Goal: Task Accomplishment & Management: Manage account settings

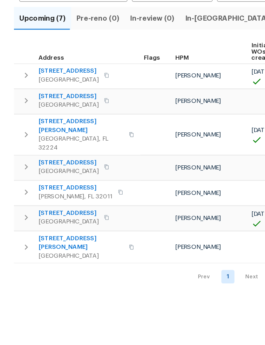
scroll to position [0, 7]
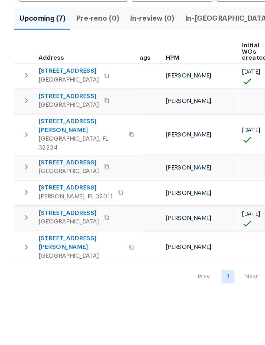
click at [146, 94] on span "In-reno (3)" at bounding box center [170, 98] width 70 height 9
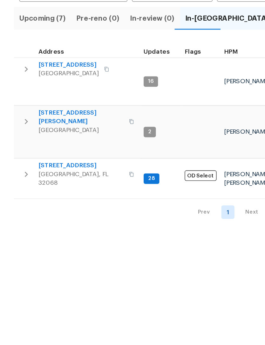
click at [57, 202] on span "2070 Tickford St" at bounding box center [59, 205] width 62 height 6
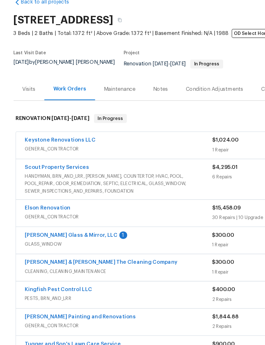
scroll to position [20, 0]
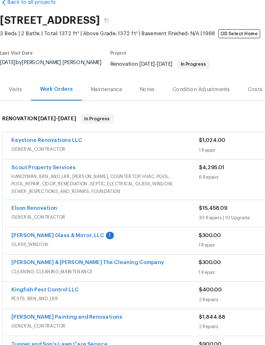
click at [42, 232] on link "Baum Glass & Mirror, LLC" at bounding box center [49, 234] width 79 height 4
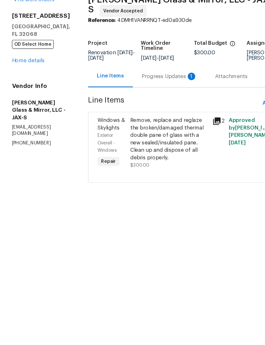
click at [136, 96] on div "Progress Updates 1" at bounding box center [144, 99] width 47 height 6
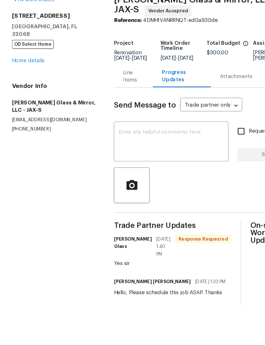
click at [30, 83] on link "Home details" at bounding box center [24, 85] width 28 height 4
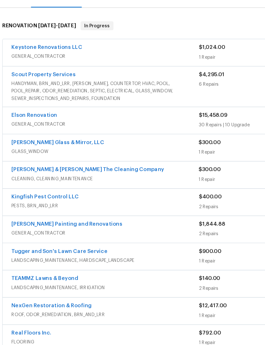
scroll to position [79, 0]
click at [38, 130] on link "Elson Renovation" at bounding box center [29, 132] width 39 height 4
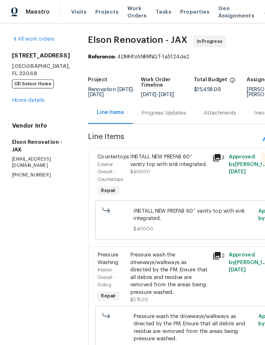
click at [31, 88] on link "Home details" at bounding box center [24, 85] width 28 height 4
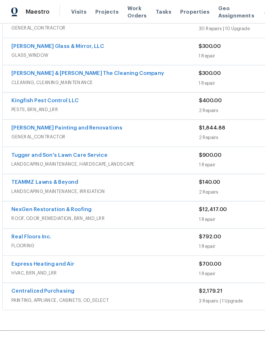
scroll to position [195, 0]
click at [61, 181] on link "NexGen Restoration & Roofing" at bounding box center [44, 179] width 68 height 4
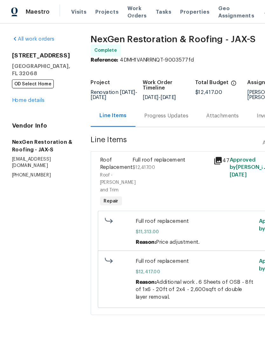
click at [147, 102] on div "Progress Updates" at bounding box center [141, 99] width 37 height 6
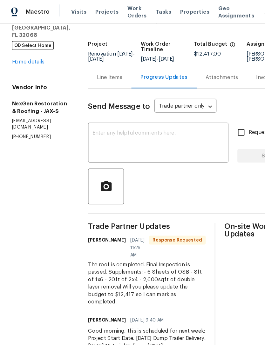
scroll to position [35, 0]
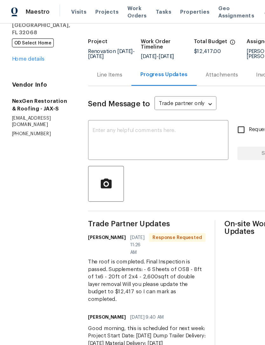
click at [32, 52] on link "Home details" at bounding box center [24, 50] width 28 height 4
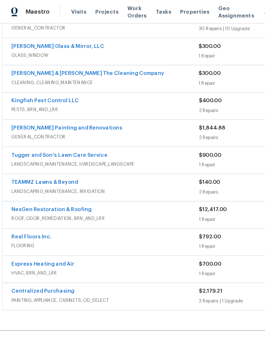
scroll to position [195, 0]
click at [31, 204] on link "Real Floors Inc." at bounding box center [27, 202] width 34 height 4
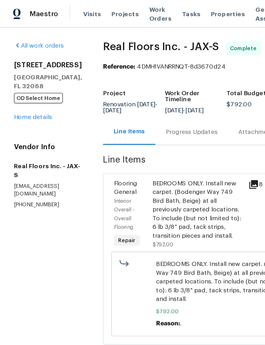
click at [32, 87] on link "Home details" at bounding box center [24, 85] width 28 height 4
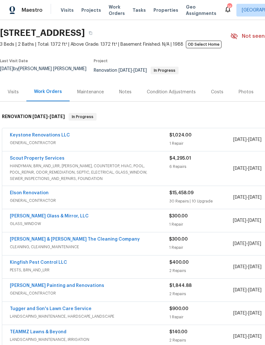
scroll to position [18, 0]
click at [36, 195] on link "Elson Renovation" at bounding box center [29, 193] width 39 height 4
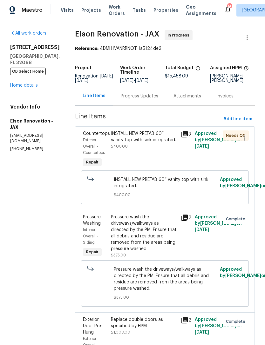
click at [32, 83] on link "Home details" at bounding box center [24, 85] width 28 height 4
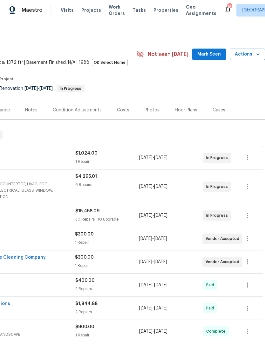
scroll to position [0, 94]
click at [256, 51] on icon "button" at bounding box center [258, 54] width 6 height 6
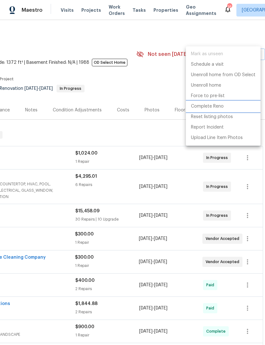
click at [210, 106] on p "Complete Reno" at bounding box center [207, 106] width 33 height 7
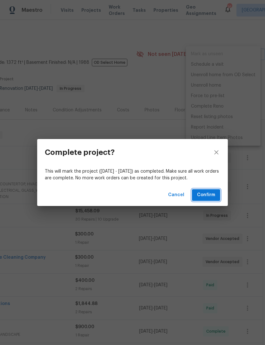
click at [209, 195] on span "Confirm" at bounding box center [206, 195] width 18 height 8
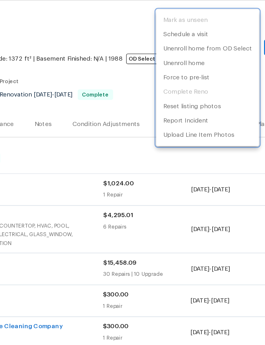
scroll to position [0, 0]
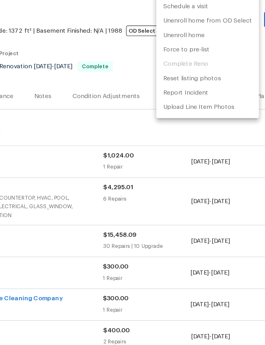
click at [96, 47] on div at bounding box center [132, 172] width 265 height 345
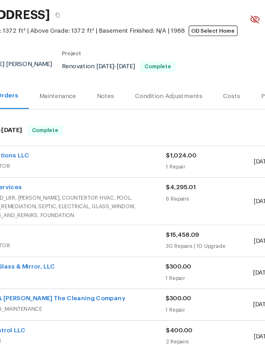
scroll to position [0, 50]
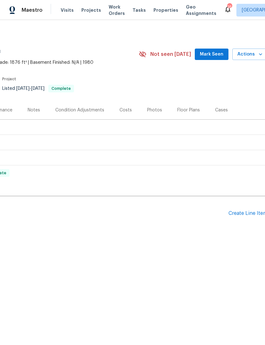
scroll to position [0, 91]
click at [247, 214] on div "Create Line Item" at bounding box center [248, 214] width 39 height 6
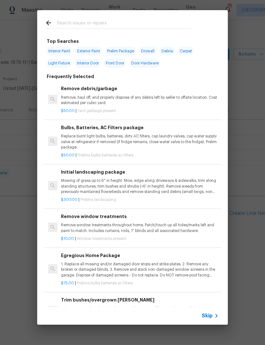
click at [86, 19] on input "text" at bounding box center [124, 24] width 135 height 10
type input "Floor"
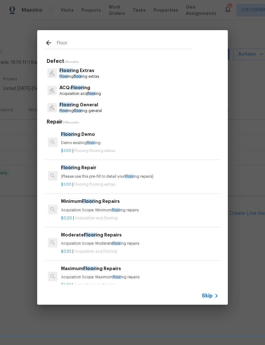
click at [93, 110] on p "Floor ing floor ing general" at bounding box center [80, 110] width 43 height 5
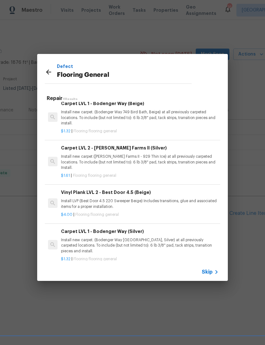
scroll to position [285, 0]
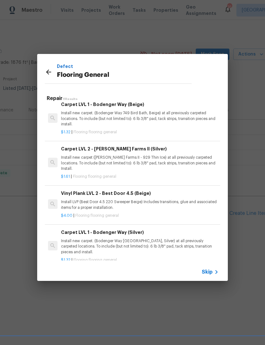
click at [136, 200] on p "Install LVP (Best Door 4.5 220 Sweeper Beige) Includes transitions, glue and as…" at bounding box center [140, 205] width 158 height 11
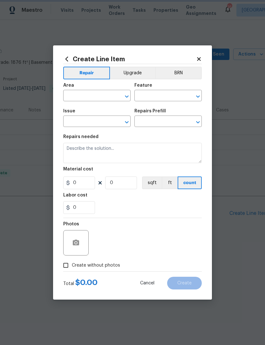
type input "Overall Flooring"
type input "Flooring General"
type input "Vinyl Plank LVL 2 - Best Door 4.5 (Beige) $4.00"
type textarea "Install LVP (Best Door 4.5 220 Sweeper Beige) Includes transitions, glue and as…"
type input "4"
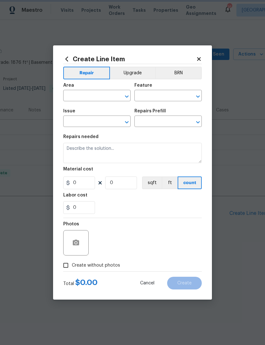
type input "1"
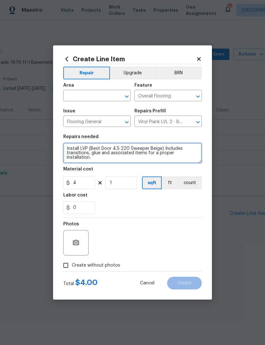
click at [66, 148] on textarea "Install LVP (Best Door 4.5 220 Sweeper Beige) Includes transitions, glue and as…" at bounding box center [132, 153] width 139 height 20
type textarea "INSTALL LVP OVER EXISTING TILE FLOORING AS DISCUSSED. Install LVP (Best Door 4.…"
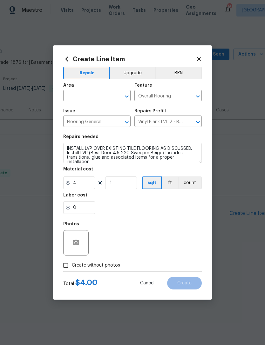
click at [182, 206] on div "0" at bounding box center [132, 207] width 139 height 13
click at [82, 264] on span "Create without photos" at bounding box center [96, 265] width 48 height 7
click at [72, 264] on input "Create without photos" at bounding box center [66, 266] width 12 height 12
checkbox input "true"
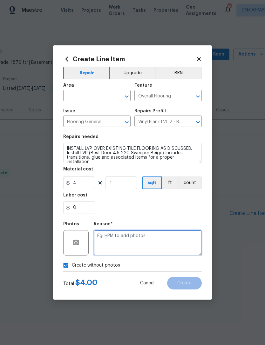
click at [132, 242] on textarea at bounding box center [148, 242] width 108 height 25
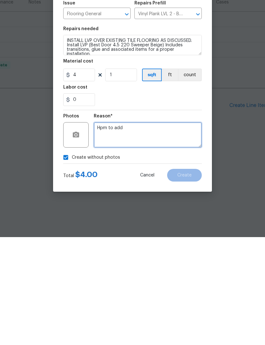
type textarea "Hpm to add"
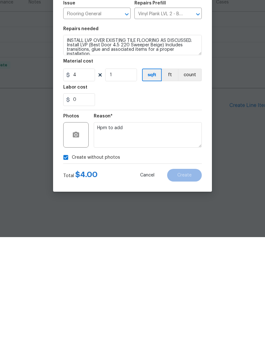
click at [191, 260] on div "Create without photos" at bounding box center [132, 266] width 139 height 12
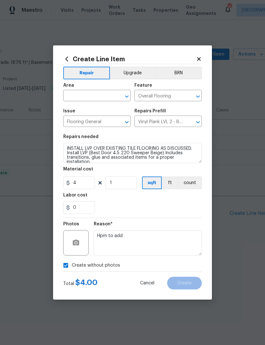
click at [100, 94] on input "text" at bounding box center [88, 97] width 50 height 10
type input "f"
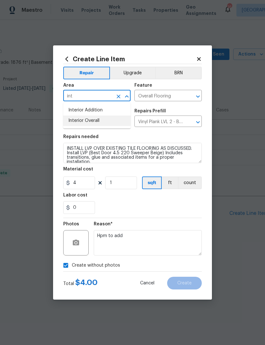
click at [101, 122] on li "Interior Overall" at bounding box center [96, 121] width 67 height 10
type input "Interior Overall"
click at [100, 122] on input "Flooring General" at bounding box center [88, 122] width 50 height 10
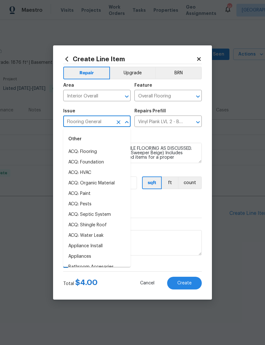
click at [150, 139] on div "Repairs needed" at bounding box center [132, 139] width 139 height 8
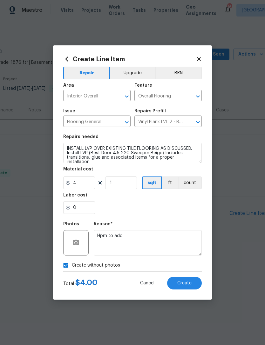
click at [187, 284] on span "Create" at bounding box center [184, 283] width 14 height 5
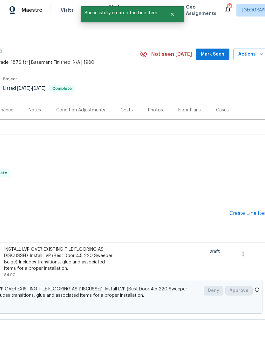
click at [256, 215] on div "Create Line Item" at bounding box center [248, 214] width 39 height 6
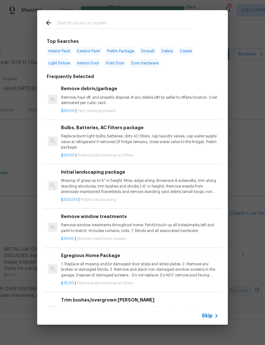
click at [120, 20] on input "text" at bounding box center [124, 24] width 135 height 10
type input "Count"
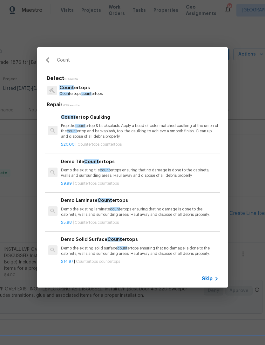
click at [95, 91] on p "Count ertops count ertops" at bounding box center [80, 93] width 43 height 5
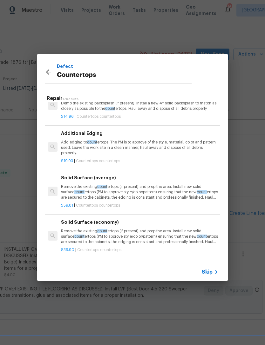
scroll to position [180, 0]
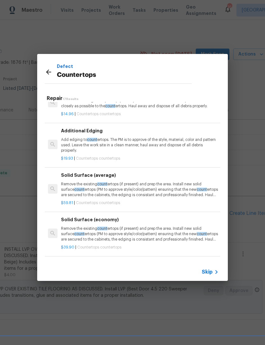
click at [114, 191] on p "Remove the existing count ertops (if present) and prep the area. Install new so…" at bounding box center [140, 190] width 158 height 16
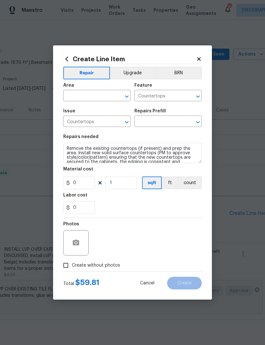
type input "Solid Surface (average) $59.81"
click at [84, 186] on input "59.81" at bounding box center [79, 183] width 32 height 13
click at [87, 184] on input "59.81" at bounding box center [79, 183] width 32 height 13
type input "1"
click at [148, 214] on div "0" at bounding box center [132, 207] width 139 height 13
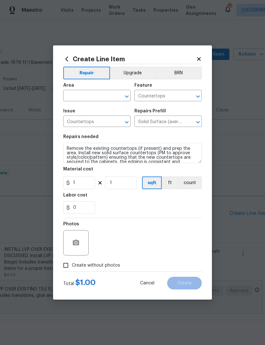
click at [103, 267] on span "Create without photos" at bounding box center [96, 265] width 48 height 7
click at [72, 267] on input "Create without photos" at bounding box center [66, 266] width 12 height 12
checkbox input "true"
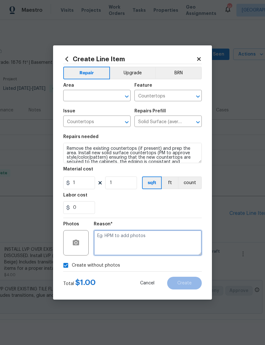
click at [135, 242] on textarea at bounding box center [148, 242] width 108 height 25
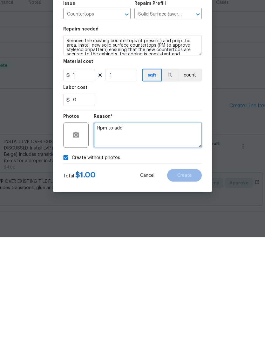
type textarea "Hpm to add"
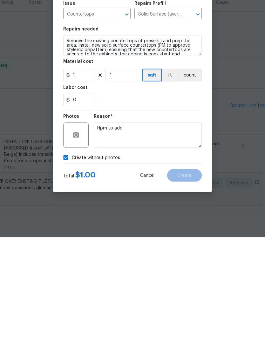
click at [179, 260] on div "Create without photos" at bounding box center [132, 266] width 139 height 12
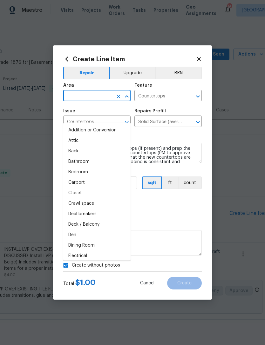
click at [90, 92] on input "text" at bounding box center [88, 97] width 50 height 10
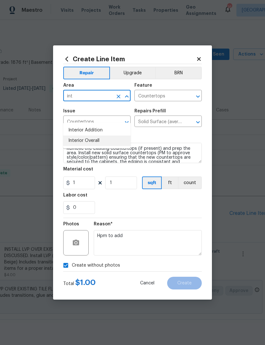
click at [99, 136] on li "Interior Overall" at bounding box center [96, 141] width 67 height 10
type input "Interior Overall"
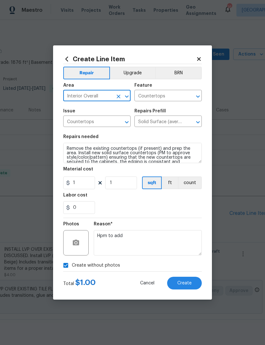
click at [139, 207] on div "0" at bounding box center [132, 207] width 139 height 13
click at [186, 283] on span "Create" at bounding box center [184, 283] width 14 height 5
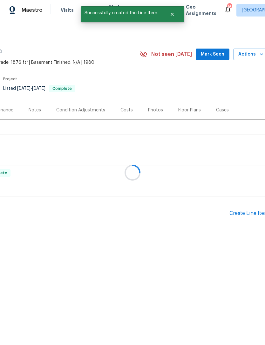
scroll to position [0, 0]
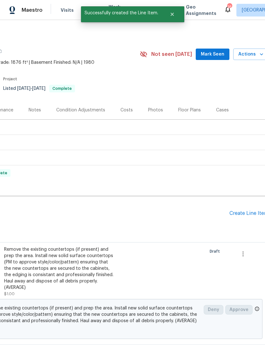
click at [252, 215] on div "Create Line Item" at bounding box center [248, 214] width 39 height 6
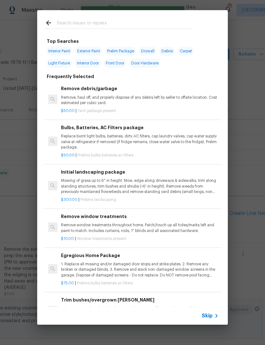
click at [100, 27] on input "text" at bounding box center [124, 24] width 135 height 10
type input "Garage"
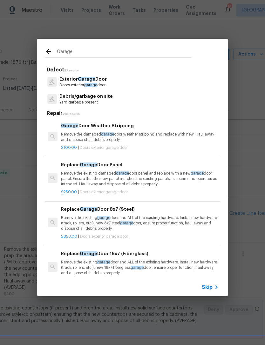
click at [92, 82] on p "Exterior Garage Door" at bounding box center [82, 79] width 47 height 7
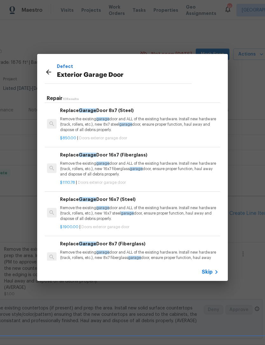
scroll to position [85, 1]
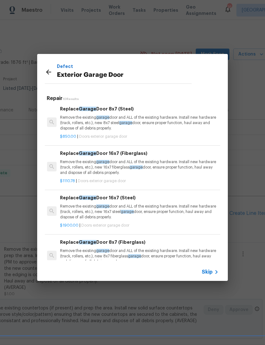
click at [117, 204] on p "Remove the existing garage door and ALL of the existing hardware. Install new h…" at bounding box center [139, 212] width 158 height 16
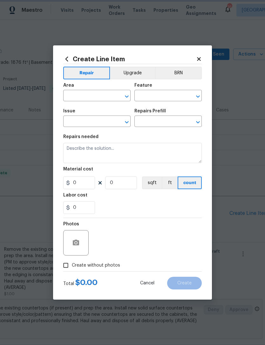
type input "Interior Door"
type input "Exterior Garage Door"
type input "Replace Garage Door 16x7 (Steel) $1,900.00"
type textarea "Remove the existing garage door and ALL of the existing hardware. Install new h…"
type input "1900"
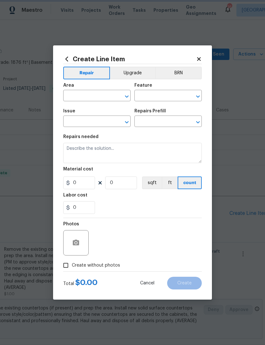
type input "1"
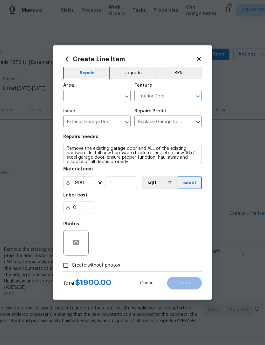
click at [99, 266] on span "Create without photos" at bounding box center [96, 265] width 48 height 7
click at [72, 266] on input "Create without photos" at bounding box center [66, 266] width 12 height 12
checkbox input "true"
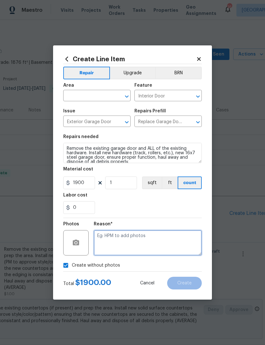
click at [136, 243] on textarea at bounding box center [148, 242] width 108 height 25
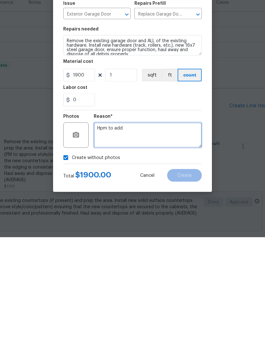
type textarea "Hpm to add"
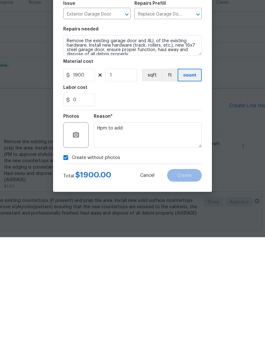
click at [180, 260] on div "Create without photos" at bounding box center [132, 266] width 139 height 12
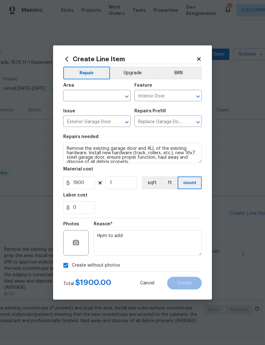
click at [94, 95] on input "text" at bounding box center [88, 97] width 50 height 10
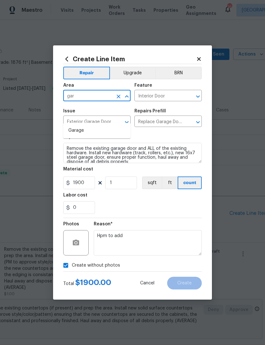
click at [85, 126] on li "Garage" at bounding box center [96, 131] width 67 height 10
type input "Garage"
click at [168, 211] on div "0" at bounding box center [132, 207] width 139 height 13
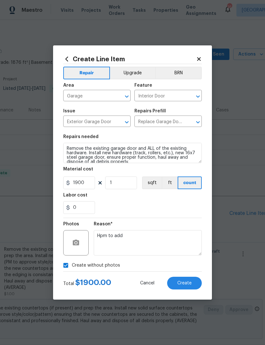
click at [186, 283] on span "Create" at bounding box center [184, 283] width 14 height 5
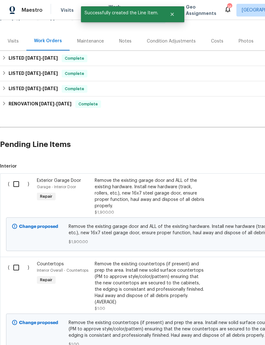
scroll to position [69, 0]
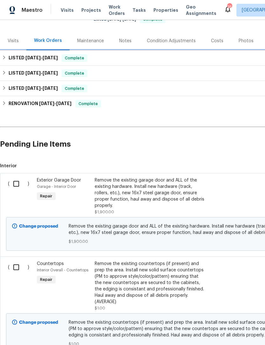
click at [39, 62] on h6 "LISTED 9/5/25 - 9/9/25" at bounding box center [33, 58] width 49 height 8
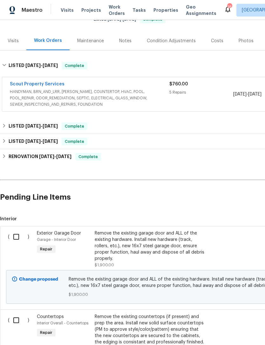
click at [45, 86] on link "Scout Property Services" at bounding box center [37, 84] width 55 height 4
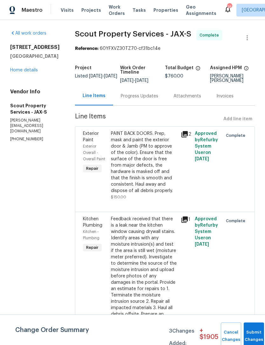
click at [121, 99] on div "Progress Updates" at bounding box center [139, 96] width 37 height 6
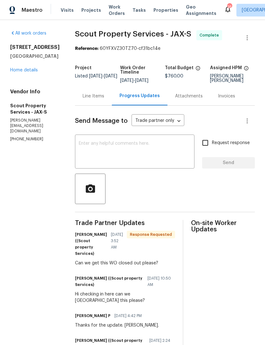
click at [18, 72] on link "Home details" at bounding box center [24, 70] width 28 height 4
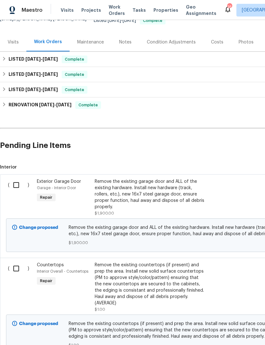
scroll to position [68, 0]
click at [14, 189] on input "checkbox" at bounding box center [19, 185] width 18 height 13
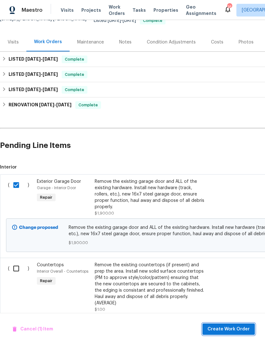
click at [223, 331] on span "Create Work Order" at bounding box center [228, 330] width 42 height 8
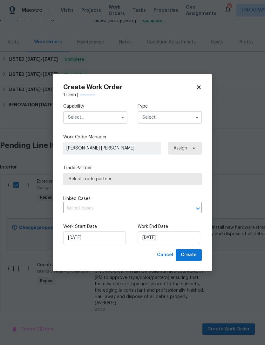
checkbox input "false"
click at [97, 117] on input "text" at bounding box center [95, 117] width 64 height 13
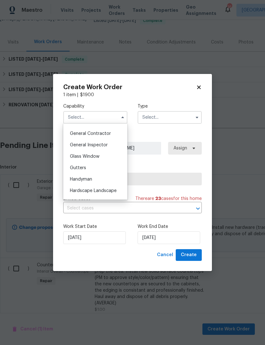
scroll to position [301, 0]
click at [101, 179] on div "Handyman" at bounding box center [95, 179] width 61 height 11
type input "Handyman"
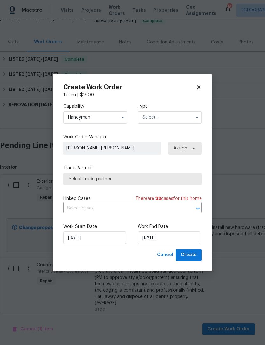
click at [163, 119] on input "text" at bounding box center [170, 117] width 64 height 13
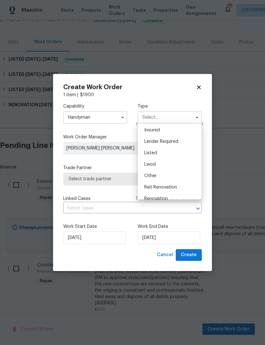
scroll to position [26, 0]
click at [166, 162] on div "Listed" at bounding box center [169, 162] width 61 height 11
type input "Listed"
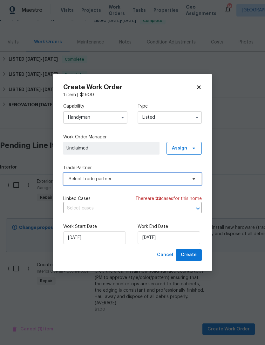
click at [121, 179] on span "Select trade partner" at bounding box center [128, 179] width 119 height 6
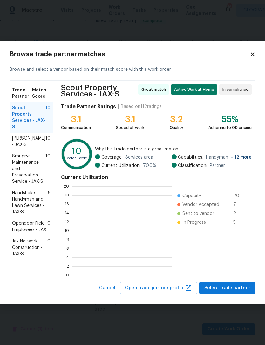
scroll to position [89, 100]
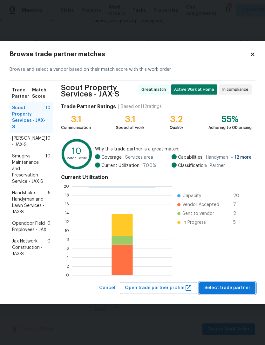
click at [239, 288] on span "Select trade partner" at bounding box center [227, 288] width 46 height 8
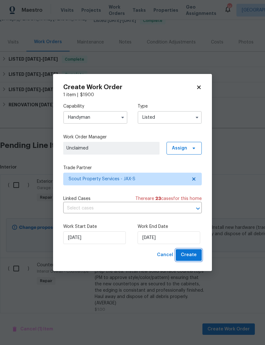
click at [194, 250] on button "Create" at bounding box center [189, 255] width 26 height 12
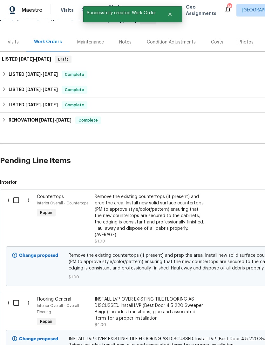
click at [19, 200] on input "checkbox" at bounding box center [19, 200] width 18 height 13
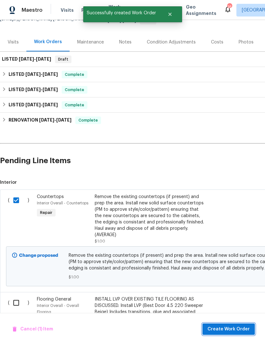
click at [233, 331] on span "Create Work Order" at bounding box center [228, 330] width 42 height 8
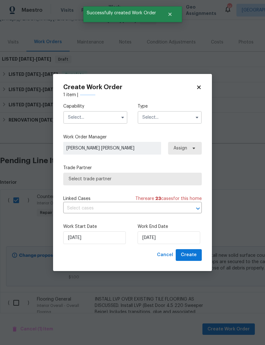
checkbox input "false"
click at [105, 113] on input "text" at bounding box center [95, 117] width 64 height 13
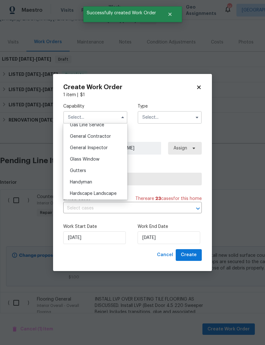
scroll to position [289, 0]
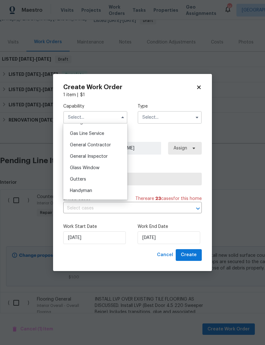
click at [110, 143] on span "General Contractor" at bounding box center [90, 145] width 41 height 4
type input "General Contractor"
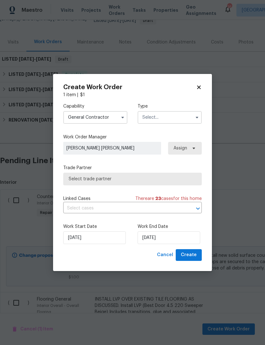
click at [173, 114] on input "text" at bounding box center [170, 117] width 64 height 13
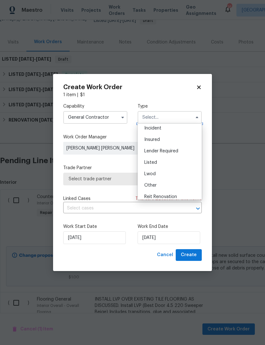
scroll to position [18, 0]
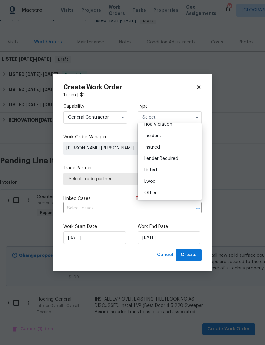
click at [164, 170] on div "Listed" at bounding box center [169, 170] width 61 height 11
type input "Listed"
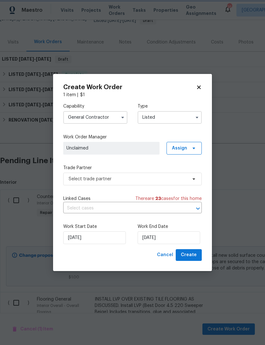
scroll to position [0, 0]
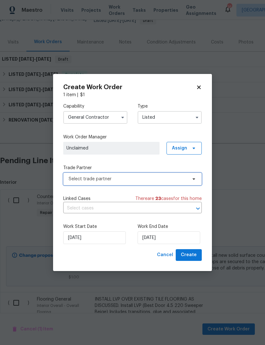
click at [134, 179] on span "Select trade partner" at bounding box center [128, 179] width 119 height 6
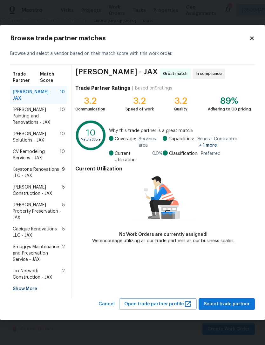
click at [15, 283] on div "Show More" at bounding box center [38, 288] width 57 height 11
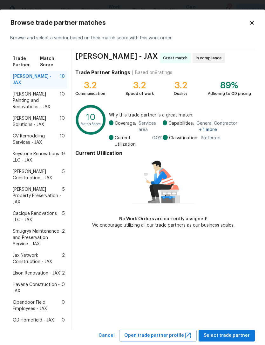
click at [41, 270] on span "Elson Renovation - JAX" at bounding box center [36, 273] width 47 height 6
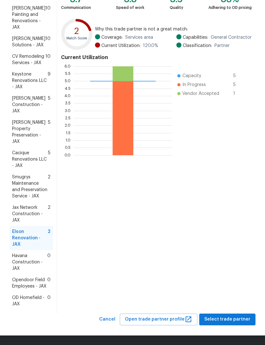
scroll to position [86, 0]
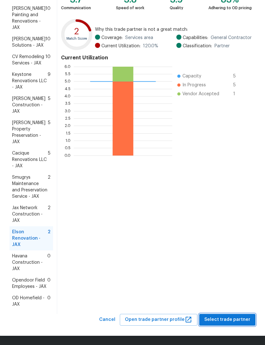
click at [233, 318] on span "Select trade partner" at bounding box center [227, 320] width 46 height 8
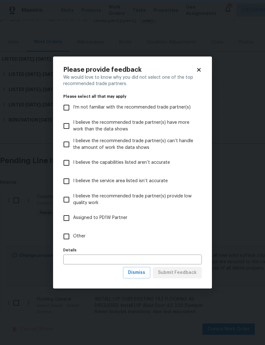
scroll to position [0, 0]
click at [68, 236] on input "Other" at bounding box center [66, 236] width 13 height 13
checkbox input "true"
click at [182, 275] on span "Submit Feedback" at bounding box center [177, 273] width 39 height 8
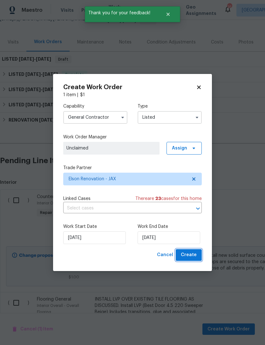
click at [188, 256] on span "Create" at bounding box center [189, 255] width 16 height 8
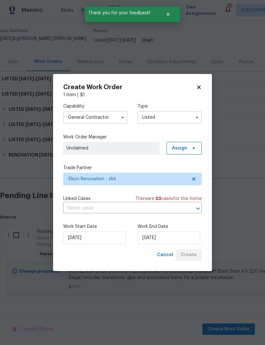
scroll to position [30, 0]
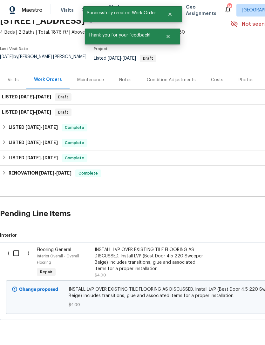
click at [15, 254] on input "checkbox" at bounding box center [19, 253] width 18 height 13
click at [232, 326] on span "Create Work Order" at bounding box center [228, 330] width 42 height 8
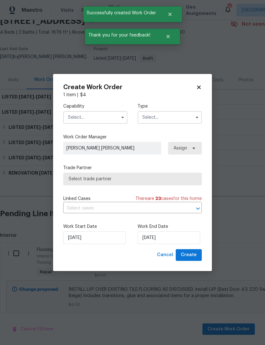
checkbox input "false"
click at [93, 113] on input "text" at bounding box center [95, 117] width 64 height 13
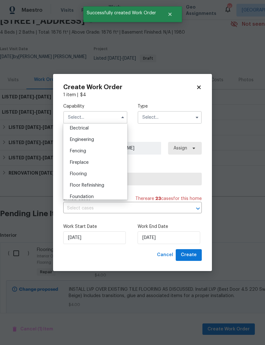
scroll to position [205, 0]
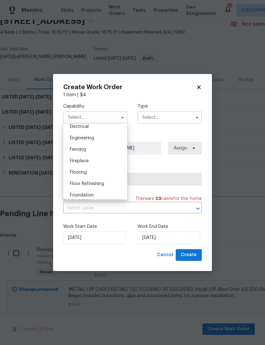
click at [96, 177] on div "Flooring" at bounding box center [95, 172] width 61 height 11
type input "Flooring"
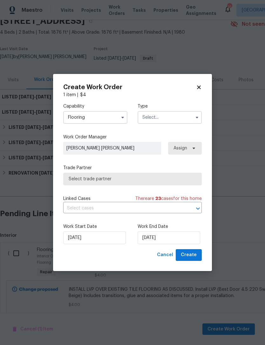
click at [176, 118] on input "text" at bounding box center [170, 117] width 64 height 13
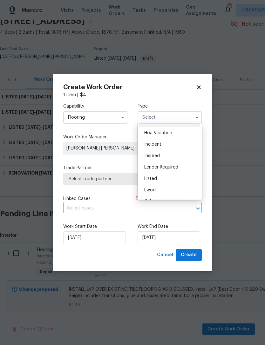
scroll to position [9, 0]
click at [166, 178] on div "Listed" at bounding box center [169, 178] width 61 height 11
type input "Listed"
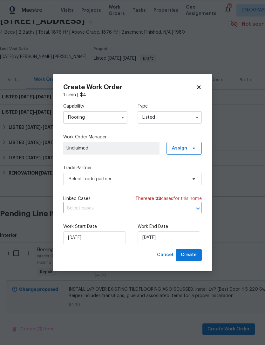
scroll to position [0, 0]
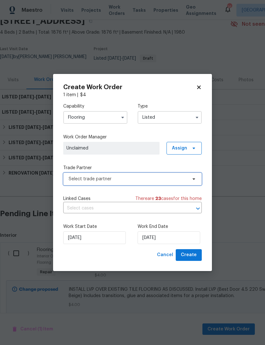
click at [112, 180] on span "Select trade partner" at bounding box center [128, 179] width 119 height 6
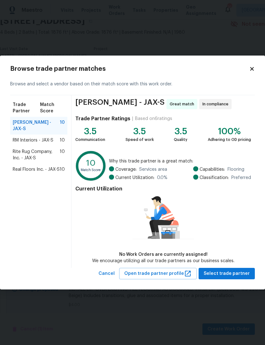
click at [14, 172] on span "Real Floors Inc. - JAX-S" at bounding box center [36, 169] width 47 height 6
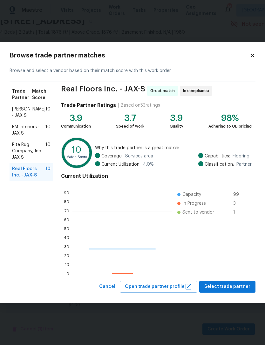
scroll to position [89, 100]
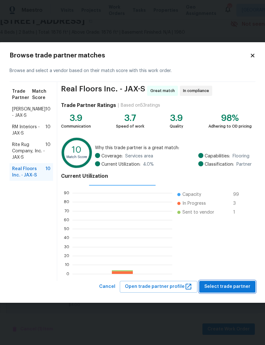
click at [234, 282] on button "Select trade partner" at bounding box center [227, 287] width 56 height 12
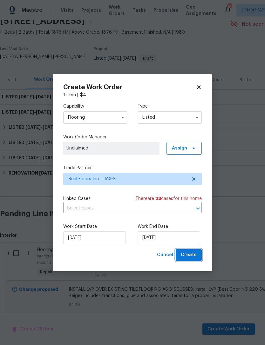
click at [195, 256] on span "Create" at bounding box center [189, 255] width 16 height 8
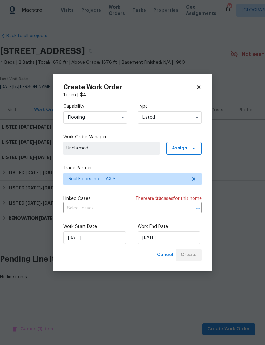
scroll to position [0, 0]
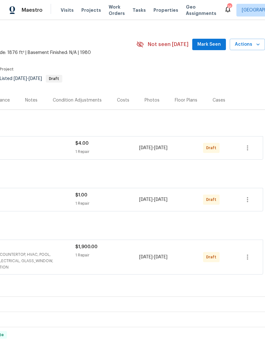
scroll to position [10, 94]
click at [248, 258] on icon "button" at bounding box center [248, 258] width 8 height 8
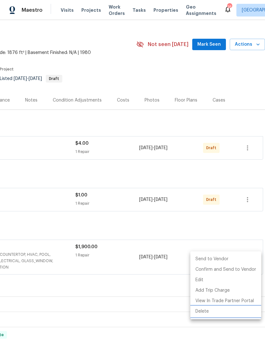
click at [217, 308] on li "Delete" at bounding box center [225, 312] width 71 height 10
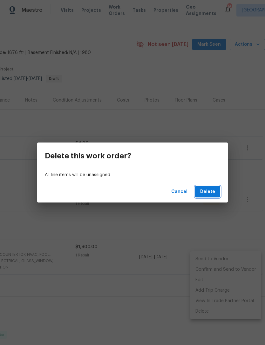
click at [206, 192] on span "Delete" at bounding box center [207, 192] width 15 height 8
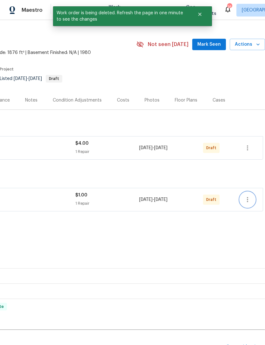
click at [249, 199] on icon "button" at bounding box center [248, 200] width 8 height 8
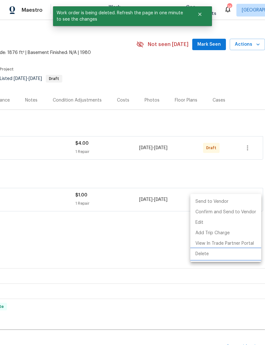
click at [220, 253] on li "Delete" at bounding box center [225, 254] width 71 height 10
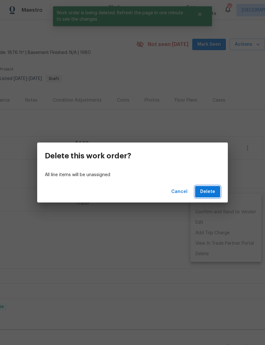
click at [212, 192] on span "Delete" at bounding box center [207, 192] width 15 height 8
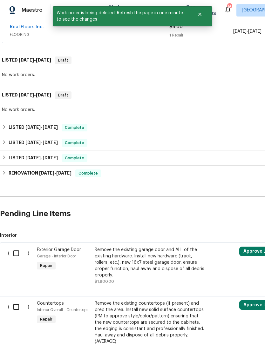
scroll to position [126, 0]
click at [13, 255] on input "checkbox" at bounding box center [19, 253] width 18 height 13
checkbox input "true"
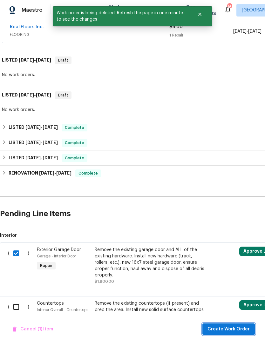
click at [235, 328] on span "Create Work Order" at bounding box center [228, 330] width 42 height 8
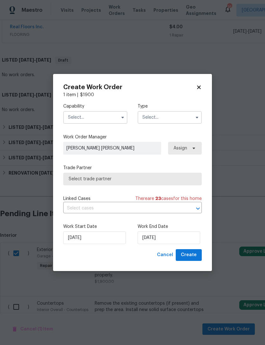
click at [104, 118] on input "text" at bounding box center [95, 117] width 64 height 13
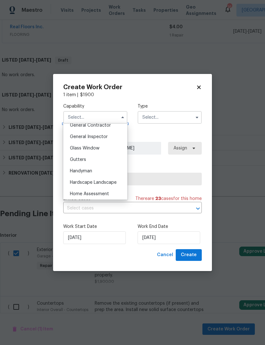
scroll to position [307, 0]
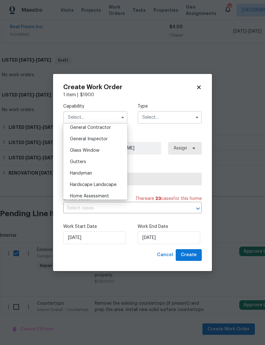
click at [101, 174] on div "Handyman" at bounding box center [95, 173] width 61 height 11
type input "Handyman"
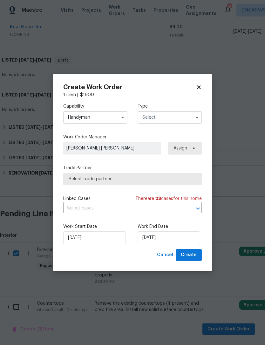
click at [164, 112] on input "text" at bounding box center [170, 117] width 64 height 13
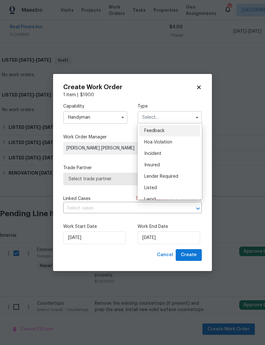
click at [164, 187] on div "Listed" at bounding box center [169, 187] width 61 height 11
type input "Listed"
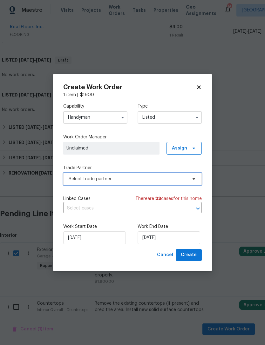
click at [134, 181] on span "Select trade partner" at bounding box center [128, 179] width 119 height 6
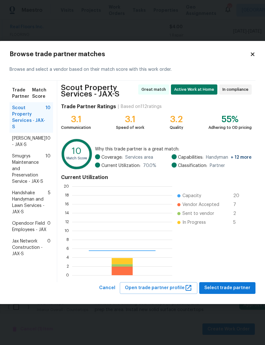
scroll to position [89, 100]
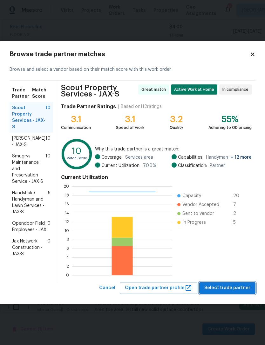
click at [238, 288] on span "Select trade partner" at bounding box center [227, 288] width 46 height 8
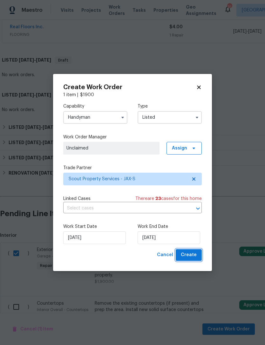
click at [189, 255] on span "Create" at bounding box center [189, 255] width 16 height 8
checkbox input "false"
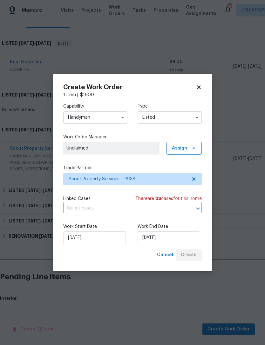
scroll to position [73, 0]
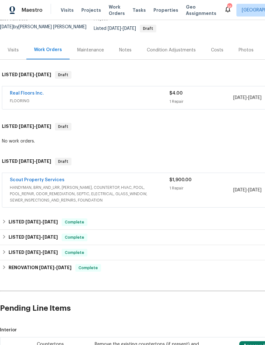
scroll to position [59, 0]
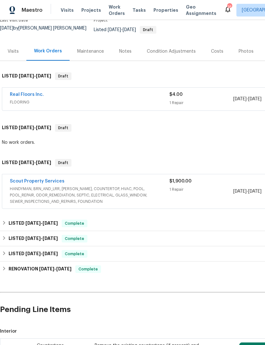
click at [63, 196] on span "HANDYMAN, BRN_AND_LRR, [PERSON_NAME], COUNTERTOP, HVAC, POOL, POOL_REPAIR, ODOR…" at bounding box center [90, 195] width 160 height 19
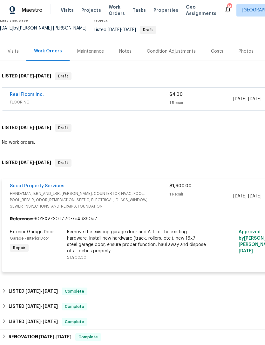
click at [145, 240] on div "Remove the existing garage door and ALL of the existing hardware. Install new h…" at bounding box center [136, 241] width 139 height 25
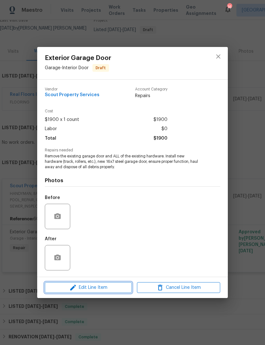
click at [103, 289] on span "Edit Line Item" at bounding box center [88, 288] width 83 height 8
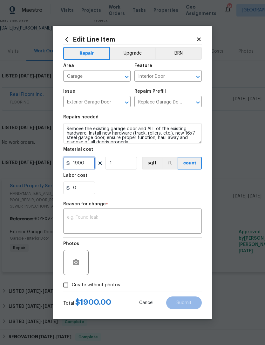
click at [86, 170] on input "1900" at bounding box center [79, 163] width 32 height 13
type input "2450"
click at [101, 216] on textarea at bounding box center [132, 221] width 131 height 13
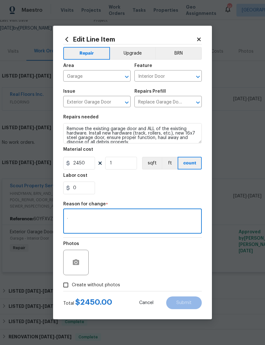
type textarea "."
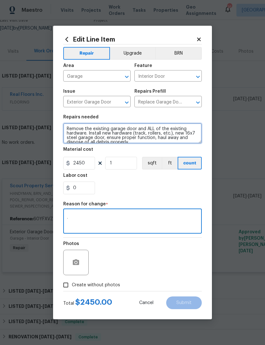
click at [68, 127] on textarea "Remove the existing garage door and ALL of the existing hardware. Install new h…" at bounding box center [132, 133] width 139 height 20
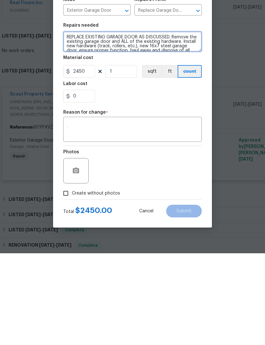
type textarea "REPLACE EXISTING GARAGE DOOR AS DISCUSSED. Remove the existing garage door and …"
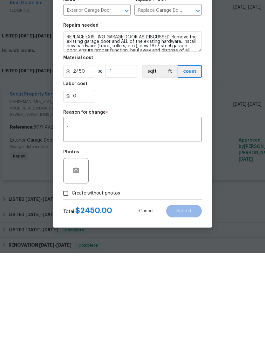
click at [141, 238] on div "Photos" at bounding box center [132, 258] width 139 height 41
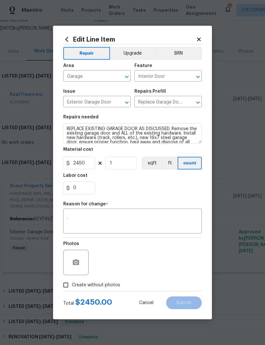
click at [102, 286] on span "Create without photos" at bounding box center [96, 285] width 48 height 7
click at [72, 286] on input "Create without photos" at bounding box center [66, 285] width 12 height 12
checkbox input "true"
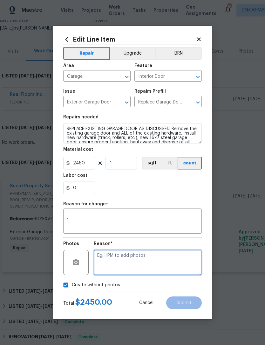
click at [134, 264] on textarea at bounding box center [148, 262] width 108 height 25
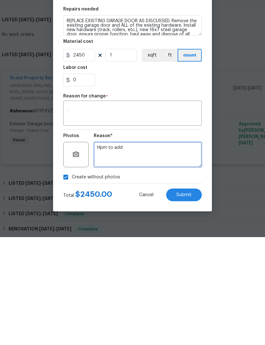
type textarea "Hpm to add"
click at [186, 301] on span "Submit" at bounding box center [183, 303] width 15 height 5
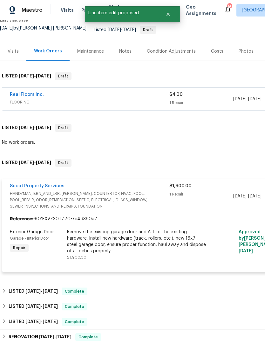
click at [36, 92] on link "Real Floors Inc." at bounding box center [27, 94] width 34 height 4
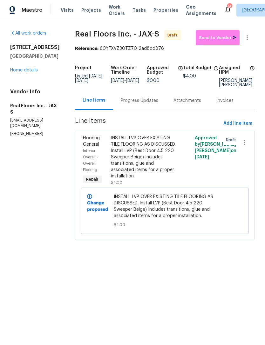
click at [22, 72] on link "Home details" at bounding box center [24, 70] width 28 height 4
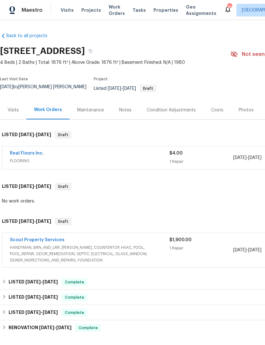
click at [35, 156] on link "Real Floors Inc." at bounding box center [27, 153] width 34 height 4
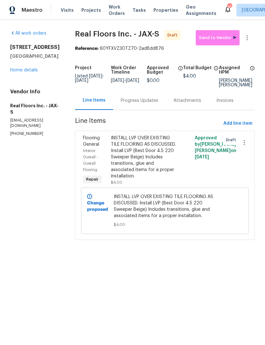
click at [140, 169] on div "INSTALL LVP OVER EXISTING TILE FLOORING AS DISCUSSED. Install LVP (Best Door 4.…" at bounding box center [144, 157] width 66 height 44
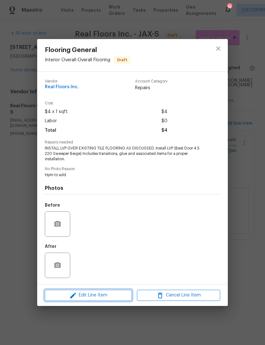
click at [110, 300] on span "Edit Line Item" at bounding box center [88, 296] width 83 height 8
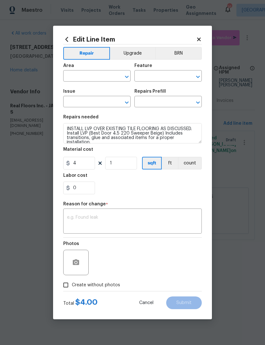
type input "Interior Overall"
type input "Overall Flooring"
type input "Flooring General"
type input "Vinyl Plank LVL 2 - Best Door 4.5 (Beige) $4.00"
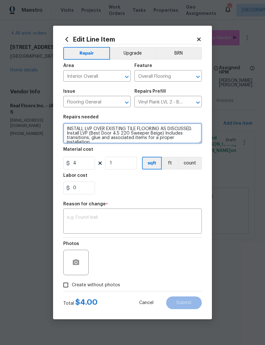
click at [68, 124] on textarea "INSTALL LVP OVER EXISTING TILE FLOORING AS DISCUSSED. Install LVP (Best Door 4.…" at bounding box center [132, 133] width 139 height 20
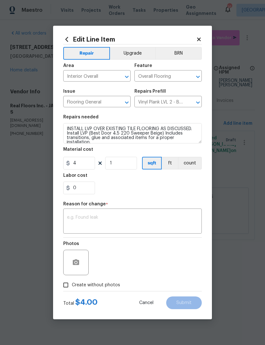
click at [173, 219] on textarea at bounding box center [132, 221] width 131 height 13
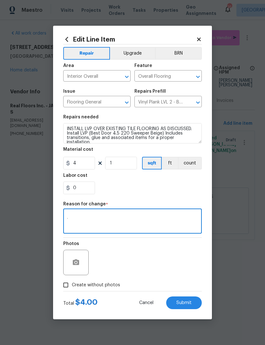
type textarea "."
click at [201, 206] on div "Reason for change *" at bounding box center [132, 206] width 139 height 8
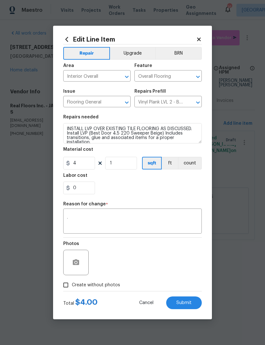
click at [196, 37] on icon at bounding box center [199, 40] width 6 height 6
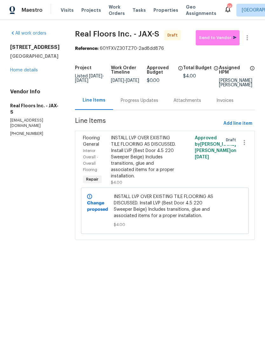
click at [141, 104] on div "Progress Updates" at bounding box center [139, 100] width 53 height 19
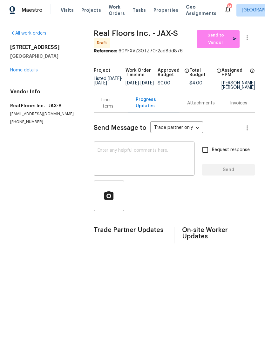
click at [133, 162] on textarea at bounding box center [144, 159] width 93 height 22
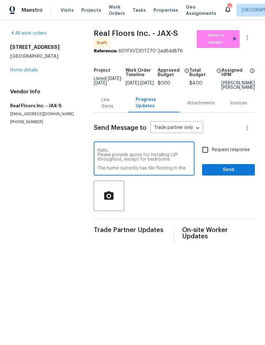
scroll to position [4, 0]
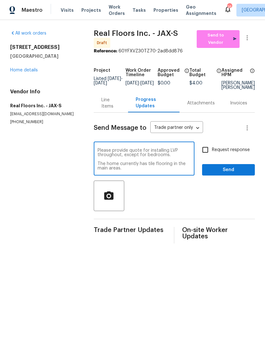
click at [32, 172] on section "All work orders 914 Quailridge Ct Orange Park, FL 32065 Home details Vendor Inf…" at bounding box center [44, 137] width 68 height 214
click at [133, 171] on textarea "Hello, Please provide quote for installing LVP throughout, except for bedrooms.…" at bounding box center [144, 159] width 93 height 22
click at [129, 167] on textarea "Hello, Please provide quote for installing LVP throughout, except for bedrooms.…" at bounding box center [144, 159] width 93 height 22
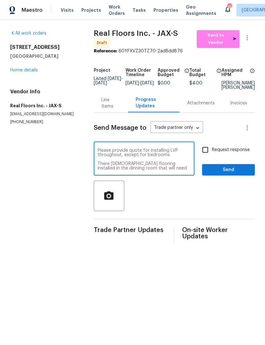
click at [186, 171] on textarea "Hello, Please provide quote for installing LVP throughout, except for bedrooms.…" at bounding box center [144, 159] width 93 height 22
click at [118, 166] on textarea "Hello, Please provide quote for installing LVP throughout, except for bedrooms.…" at bounding box center [144, 159] width 93 height 22
click at [133, 170] on textarea "Hello, Please provide quote for installing LVP throughout, except for bedrooms.…" at bounding box center [144, 159] width 93 height 22
click at [128, 170] on textarea "Hello, Please provide quote for installing LVP throughout, except for bedrooms.…" at bounding box center [144, 159] width 93 height 22
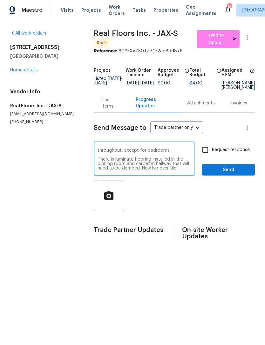
click at [141, 171] on textarea "Hello, Please provide quote for installing LVP throughout, except for bedrooms.…" at bounding box center [144, 159] width 93 height 22
click at [149, 171] on textarea "Hello, Please provide quote for installing LVP throughout, except for bedrooms.…" at bounding box center [144, 159] width 93 height 22
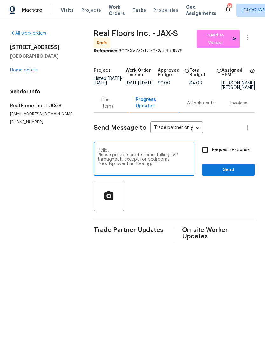
click at [136, 171] on textarea "Hello, Please provide quote for installing LVP throughout, except for bedrooms.…" at bounding box center [144, 159] width 93 height 22
click at [101, 171] on textarea "Hello, Please provide quote for installing LVP throughout, except for bedrooms.…" at bounding box center [144, 159] width 93 height 22
click at [180, 168] on textarea "Hello, Please provide quote for installing LVP throughout, except for bedrooms.…" at bounding box center [144, 159] width 93 height 22
click at [171, 171] on textarea "Hello, Please provide quote for installing LVP throughout, except for bedrooms.…" at bounding box center [144, 159] width 93 height 22
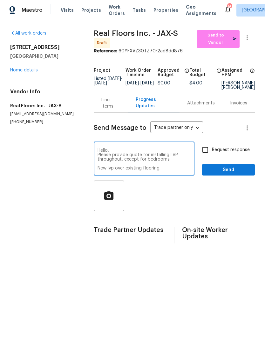
click at [165, 171] on textarea "Hello, Please provide quote for installing LVP throughout, except for bedrooms.…" at bounding box center [144, 159] width 93 height 22
click at [173, 171] on textarea "Hello, Please provide quote for installing LVP throughout, except for bedrooms.…" at bounding box center [144, 159] width 93 height 22
type textarea "Hello, Please provide quote for installing LVP throughout, except for bedrooms.…"
click at [205, 156] on input "Request response" at bounding box center [205, 149] width 13 height 13
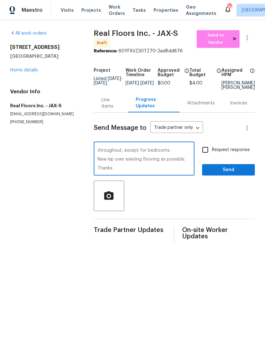
checkbox input "true"
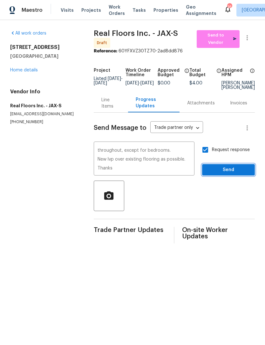
click at [242, 174] on span "Send" at bounding box center [228, 170] width 43 height 8
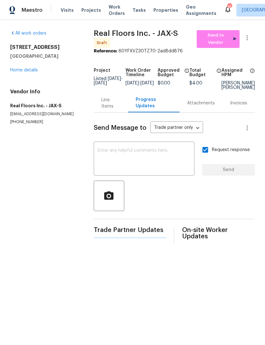
scroll to position [0, 0]
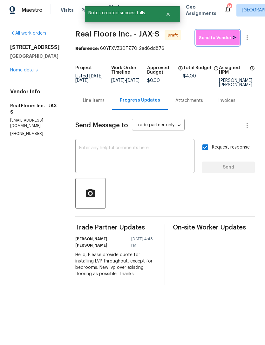
click at [220, 41] on span "Send to Vendor" at bounding box center [217, 37] width 37 height 7
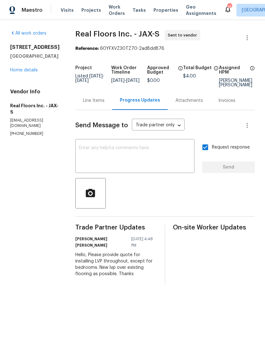
click at [25, 82] on div "All work orders 914 Quailridge Ct Orange Park, FL 32065 Home details Vendor Inf…" at bounding box center [35, 83] width 50 height 106
click at [28, 72] on link "Home details" at bounding box center [24, 70] width 28 height 4
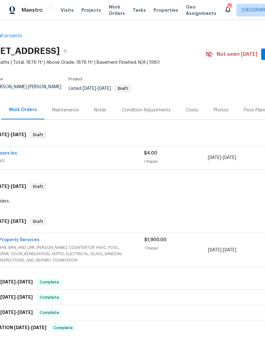
scroll to position [0, 16]
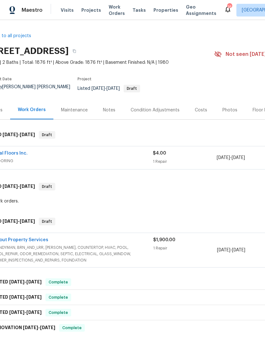
click at [23, 237] on div "Scout Property Services HANDYMAN, BRN_AND_LRR, WELLS, COUNTERTOP, HVAC, POOL, P…" at bounding box center [163, 250] width 355 height 34
click at [22, 242] on link "Scout Property Services" at bounding box center [21, 240] width 55 height 4
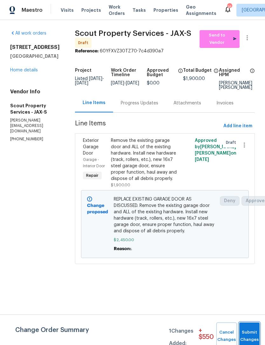
click at [249, 334] on button "Submit Changes" at bounding box center [249, 336] width 20 height 27
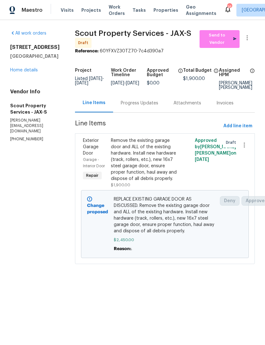
click at [18, 73] on div "914 Quailridge Ct Orange Park, FL 32065 Home details" at bounding box center [35, 58] width 50 height 29
click at [126, 111] on div "Progress Updates" at bounding box center [139, 103] width 53 height 19
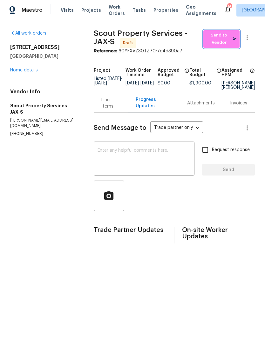
click at [224, 44] on span "Send to Vendor" at bounding box center [222, 39] width 30 height 15
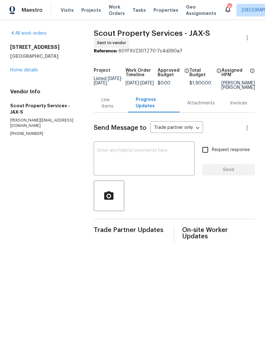
click at [146, 164] on textarea at bounding box center [144, 159] width 93 height 22
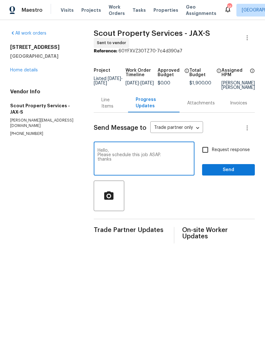
type textarea "Hello, Please schedule this job ASAP. thanks"
click at [205, 157] on input "Request response" at bounding box center [205, 149] width 13 height 13
checkbox input "true"
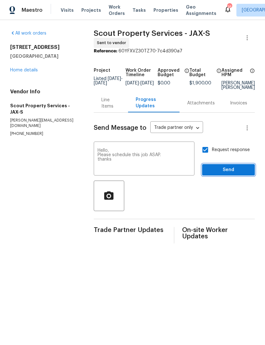
click at [240, 174] on span "Send" at bounding box center [228, 170] width 43 height 8
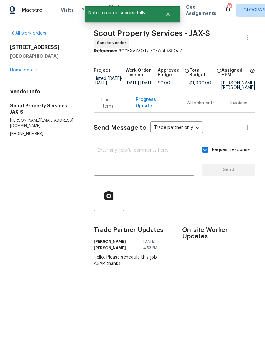
click at [24, 72] on link "Home details" at bounding box center [24, 70] width 28 height 4
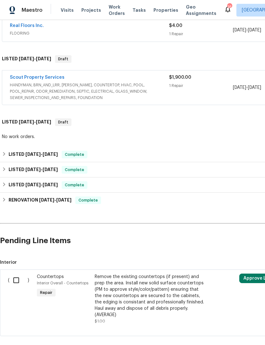
scroll to position [128, 0]
click at [12, 283] on input "checkbox" at bounding box center [19, 280] width 18 height 13
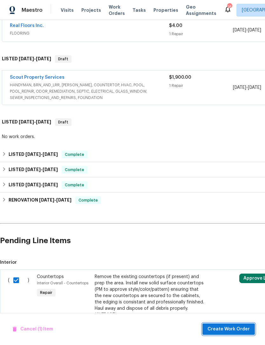
click at [238, 333] on span "Create Work Order" at bounding box center [228, 330] width 42 height 8
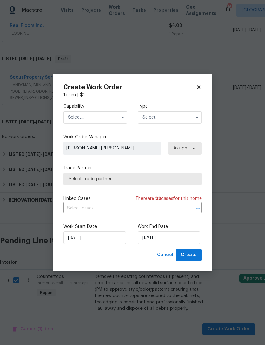
click at [103, 120] on input "text" at bounding box center [95, 117] width 64 height 13
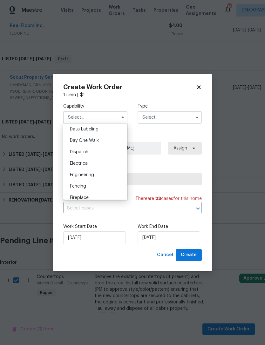
scroll to position [167, 0]
click at [201, 85] on icon at bounding box center [199, 88] width 6 height 6
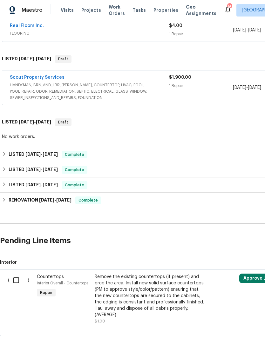
checkbox input "false"
click at [55, 79] on link "Scout Property Services" at bounding box center [37, 77] width 55 height 4
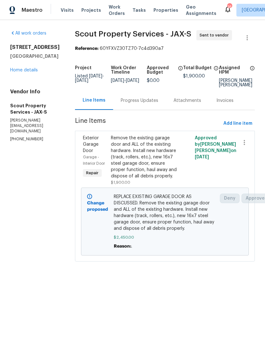
click at [131, 149] on div "Remove the existing garage door and ALL of the existing hardware. Install new h…" at bounding box center [144, 157] width 66 height 44
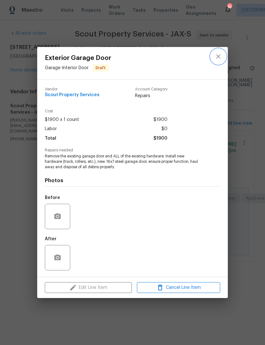
click at [219, 56] on icon "close" at bounding box center [218, 57] width 8 height 8
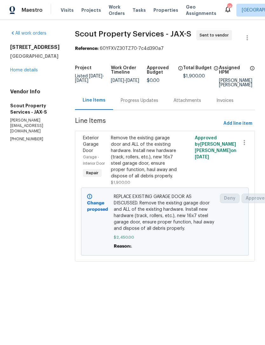
click at [20, 72] on link "Home details" at bounding box center [24, 70] width 28 height 4
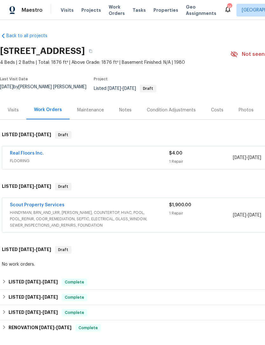
click at [23, 153] on link "Real Floors Inc." at bounding box center [27, 153] width 34 height 4
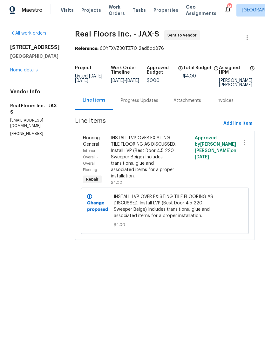
click at [152, 170] on div "INSTALL LVP OVER EXISTING TILE FLOORING AS DISCUSSED. Install LVP (Best Door 4.…" at bounding box center [144, 157] width 66 height 44
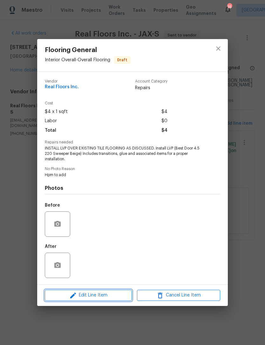
click at [109, 298] on span "Edit Line Item" at bounding box center [88, 296] width 83 height 8
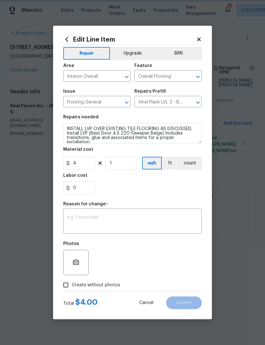
click at [131, 50] on button "Upgrade" at bounding box center [132, 53] width 45 height 13
click at [108, 288] on span "Create without photos" at bounding box center [96, 285] width 48 height 7
click at [72, 288] on input "Create without photos" at bounding box center [66, 285] width 12 height 12
checkbox input "true"
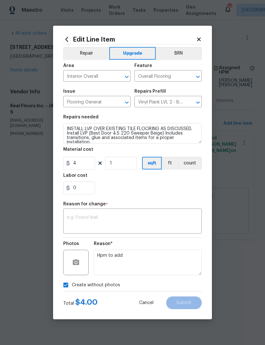
click at [139, 225] on textarea at bounding box center [132, 221] width 131 height 13
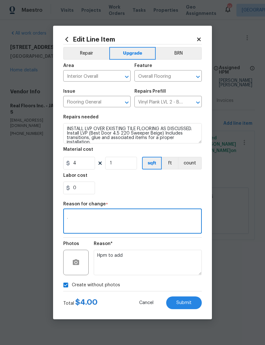
type textarea "."
click at [191, 192] on div "0" at bounding box center [132, 188] width 139 height 13
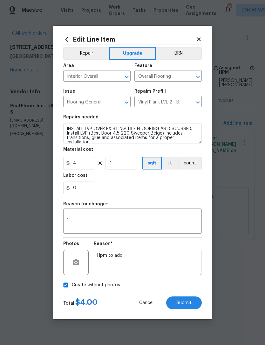
click at [191, 302] on span "Submit" at bounding box center [183, 303] width 15 height 5
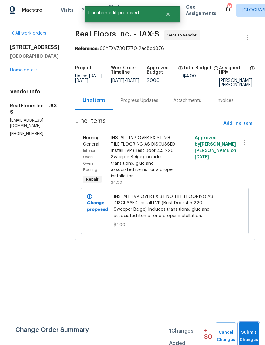
click at [250, 332] on span "Submit Changes" at bounding box center [249, 336] width 14 height 15
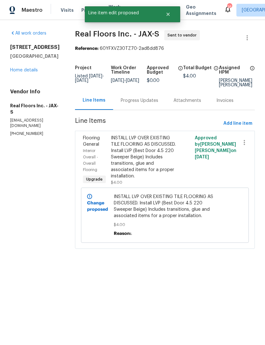
click at [20, 72] on link "Home details" at bounding box center [24, 70] width 28 height 4
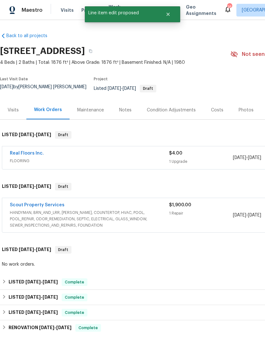
click at [22, 205] on link "Scout Property Services" at bounding box center [37, 205] width 55 height 4
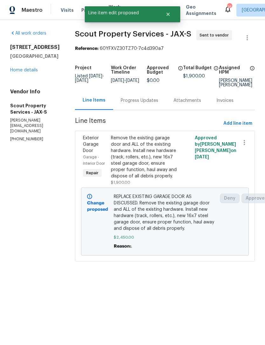
scroll to position [0, 1]
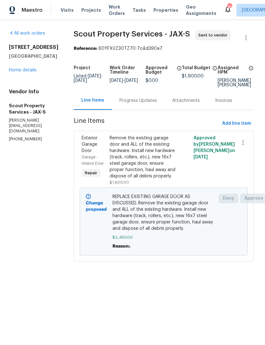
click at [110, 163] on div "Remove the existing garage door and ALL of the existing hardware. Install new h…" at bounding box center [143, 157] width 66 height 44
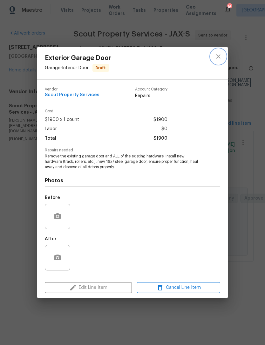
click at [217, 60] on icon "close" at bounding box center [218, 57] width 8 height 8
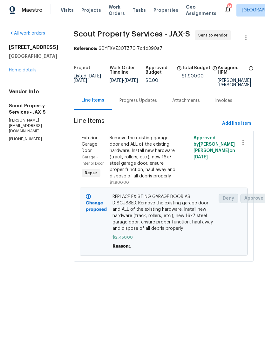
click at [19, 72] on link "Home details" at bounding box center [23, 70] width 28 height 4
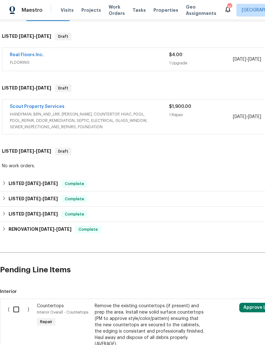
scroll to position [98, 0]
click at [10, 309] on input "checkbox" at bounding box center [19, 309] width 18 height 13
checkbox input "true"
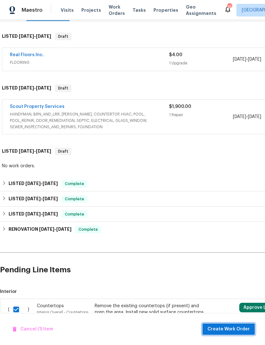
click at [230, 334] on button "Create Work Order" at bounding box center [228, 330] width 52 height 12
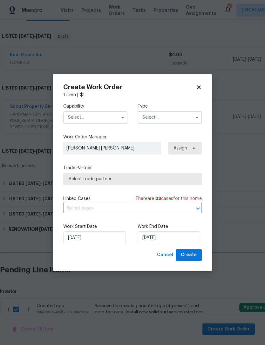
click at [112, 118] on input "text" at bounding box center [95, 117] width 64 height 13
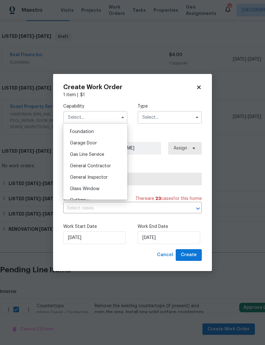
scroll to position [269, 0]
click at [107, 167] on span "General Contractor" at bounding box center [90, 166] width 41 height 4
type input "General Contractor"
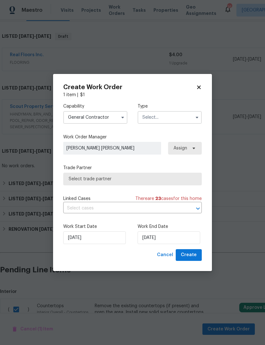
click at [165, 118] on input "text" at bounding box center [170, 117] width 64 height 13
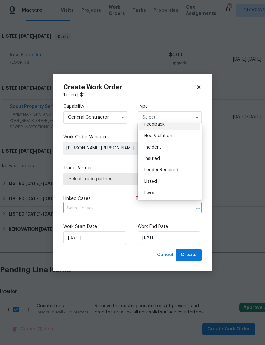
scroll to position [7, 0]
click at [162, 179] on div "Listed" at bounding box center [169, 180] width 61 height 11
type input "Listed"
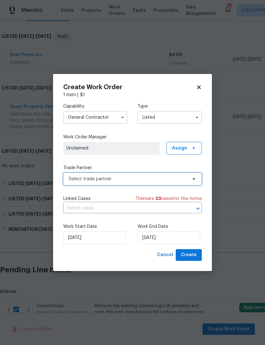
click at [115, 181] on span "Select trade partner" at bounding box center [128, 179] width 119 height 6
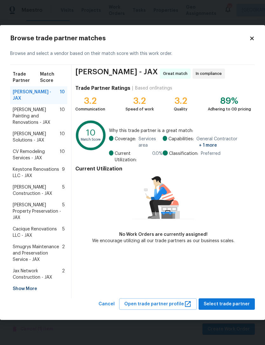
click at [16, 268] on span "Jax Network Construction - JAX" at bounding box center [37, 274] width 49 height 13
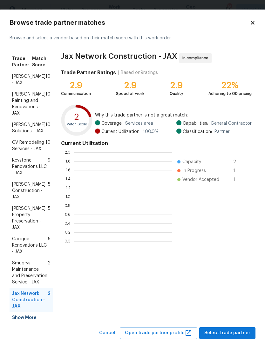
scroll to position [89, 98]
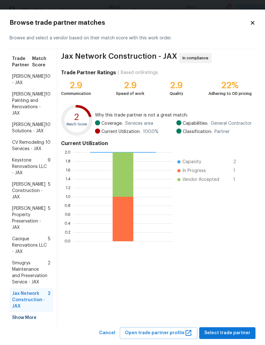
click at [22, 319] on div "Show More" at bounding box center [32, 317] width 44 height 11
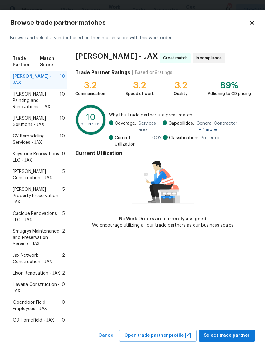
click at [31, 270] on span "Elson Renovation - JAX" at bounding box center [36, 273] width 47 height 6
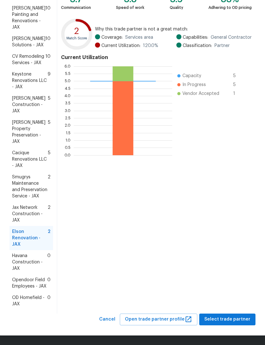
scroll to position [86, 0]
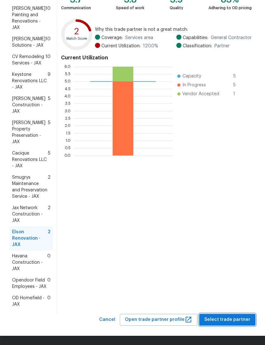
click at [236, 320] on span "Select trade partner" at bounding box center [227, 320] width 46 height 8
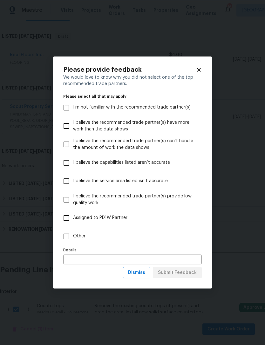
scroll to position [0, 0]
click at [64, 243] on input "Other" at bounding box center [66, 236] width 13 height 13
checkbox input "true"
click at [178, 277] on span "Submit Feedback" at bounding box center [177, 273] width 39 height 8
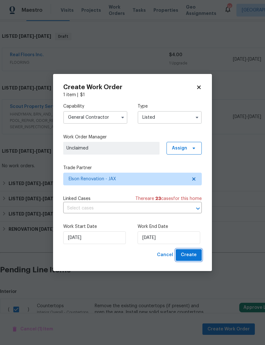
click at [193, 257] on span "Create" at bounding box center [189, 255] width 16 height 8
checkbox input "false"
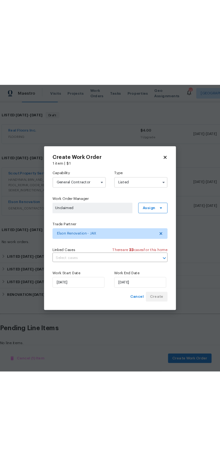
scroll to position [92, 0]
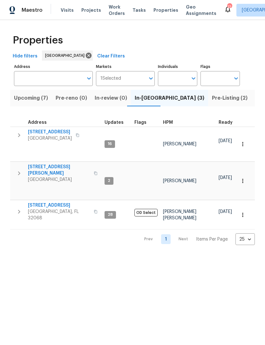
scroll to position [85, 51]
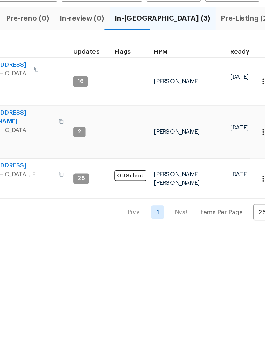
click at [255, 94] on span "Listed (71)" at bounding box center [268, 98] width 26 height 9
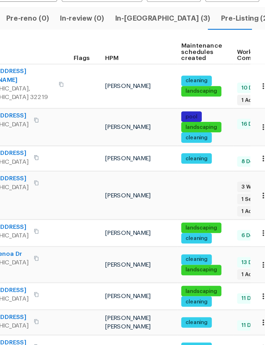
click at [127, 125] on span "HPM" at bounding box center [132, 127] width 10 height 4
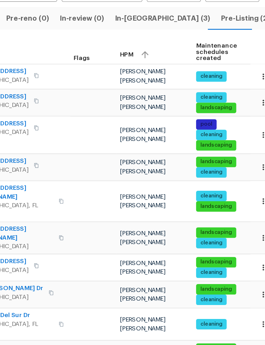
click at [28, 172] on span "[STREET_ADDRESS]" at bounding box center [50, 175] width 44 height 6
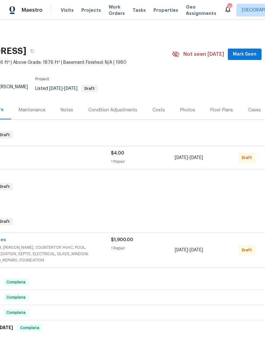
scroll to position [0, 58]
click at [219, 110] on div "Floor Plans" at bounding box center [221, 110] width 23 height 6
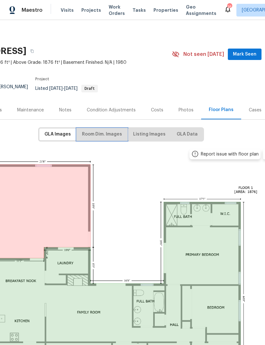
click at [103, 140] on button "Room Dim. Images" at bounding box center [102, 135] width 50 height 12
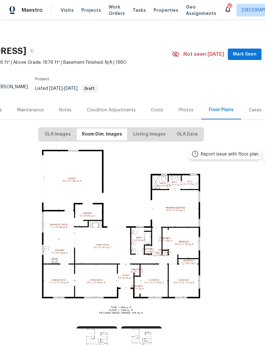
click at [185, 110] on div "Photos" at bounding box center [186, 110] width 15 height 6
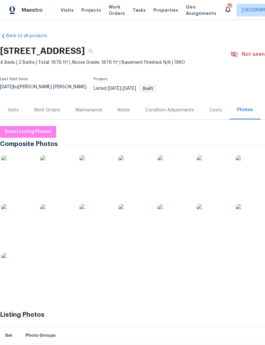
click at [93, 176] on img at bounding box center [95, 171] width 32 height 32
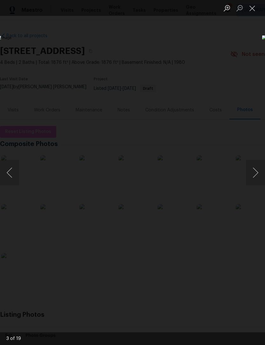
click at [262, 171] on button "Next image" at bounding box center [255, 172] width 19 height 25
click at [256, 172] on button "Next image" at bounding box center [255, 172] width 19 height 25
click at [18, 174] on button "Previous image" at bounding box center [9, 172] width 19 height 25
click at [12, 175] on button "Previous image" at bounding box center [9, 172] width 19 height 25
click at [13, 173] on button "Previous image" at bounding box center [9, 172] width 19 height 25
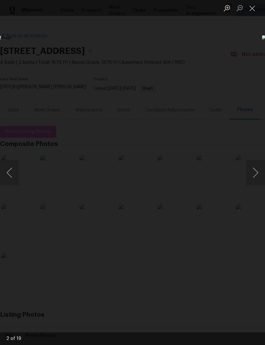
click at [10, 175] on button "Previous image" at bounding box center [9, 172] width 19 height 25
click at [19, 173] on img "Lightbox" at bounding box center [102, 172] width 211 height 275
click at [12, 179] on button "Previous image" at bounding box center [9, 172] width 19 height 25
click at [13, 182] on button "Previous image" at bounding box center [9, 172] width 19 height 25
click at [15, 182] on button "Previous image" at bounding box center [9, 172] width 19 height 25
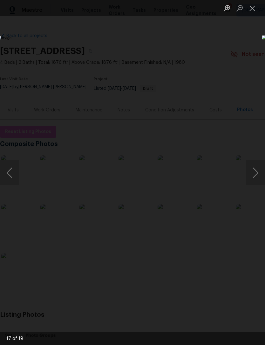
click at [16, 186] on img "Lightbox" at bounding box center [102, 172] width 211 height 275
click at [10, 180] on button "Previous image" at bounding box center [9, 172] width 19 height 25
click at [255, 12] on button "Close lightbox" at bounding box center [252, 8] width 13 height 11
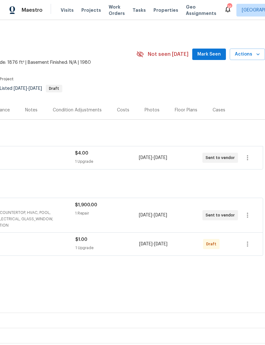
scroll to position [0, 94]
click at [248, 246] on icon "button" at bounding box center [248, 245] width 8 height 8
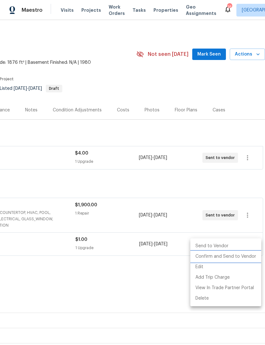
click at [237, 257] on li "Confirm and Send to Vendor" at bounding box center [225, 257] width 71 height 10
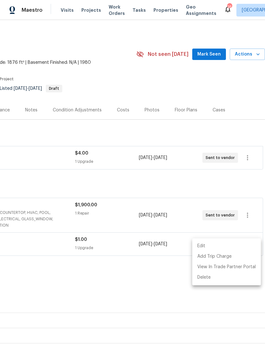
click at [175, 294] on div at bounding box center [132, 172] width 265 height 345
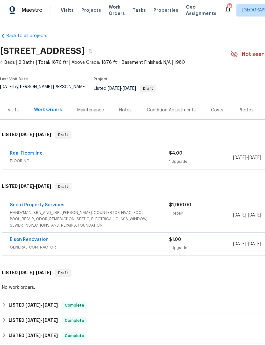
scroll to position [0, 0]
click at [27, 241] on link "Elson Renovation" at bounding box center [29, 240] width 39 height 4
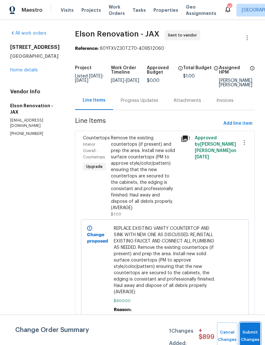
click at [244, 328] on button "Submit Changes" at bounding box center [250, 336] width 20 height 27
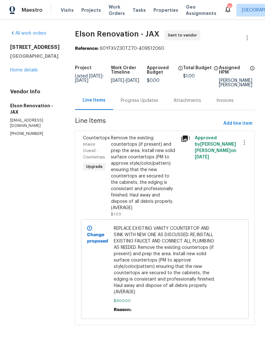
click at [19, 73] on div "[STREET_ADDRESS] Home details" at bounding box center [35, 58] width 50 height 29
click at [17, 72] on link "Home details" at bounding box center [24, 70] width 28 height 4
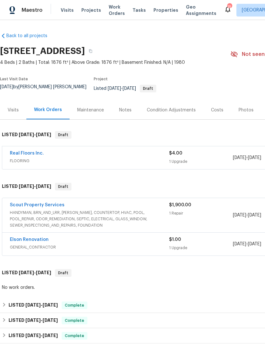
click at [29, 242] on link "Elson Renovation" at bounding box center [29, 240] width 39 height 4
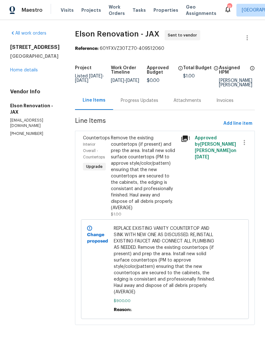
click at [137, 189] on div "Remove the existing countertops (if present) and prep the area. Install new sol…" at bounding box center [144, 173] width 66 height 76
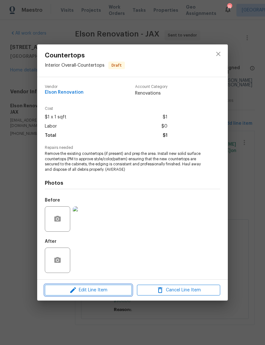
click at [117, 290] on span "Edit Line Item" at bounding box center [88, 291] width 83 height 8
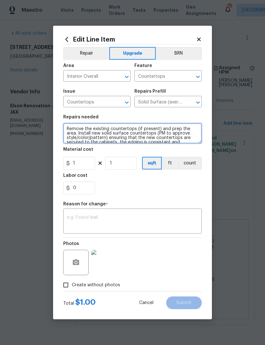
click at [69, 129] on textarea "Remove the existing countertops (if present) and prep the area. Install new sol…" at bounding box center [132, 133] width 139 height 20
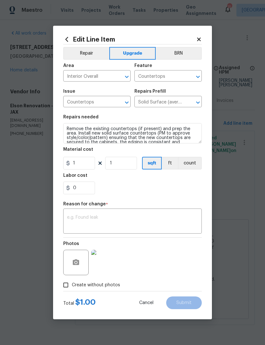
click at [200, 37] on icon at bounding box center [198, 38] width 3 height 3
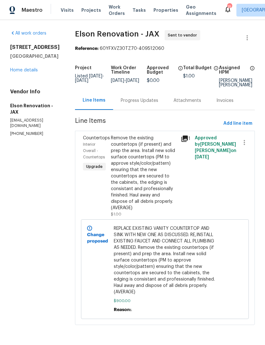
click at [152, 238] on span "REPLACE EXISTING VANITY COUNTERTOP AND SINK WITH NEW ONE AS DISCUSSED. RE,INSTA…" at bounding box center [165, 261] width 103 height 70
click at [146, 197] on div "Remove the existing countertops (if present) and prep the area. Install new sol…" at bounding box center [144, 173] width 66 height 76
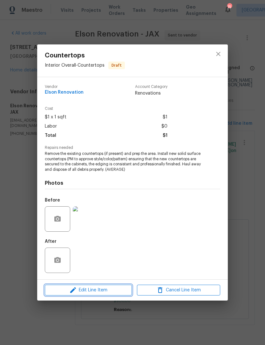
click at [110, 293] on span "Edit Line Item" at bounding box center [88, 291] width 83 height 8
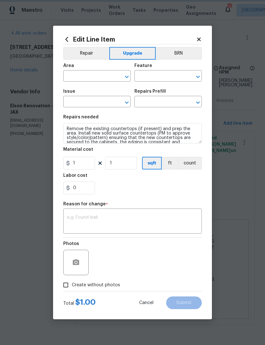
type input "Interior Overall"
type input "Countertops"
type input "Solid Surface (average) $59.81"
click at [107, 221] on textarea at bounding box center [132, 221] width 131 height 13
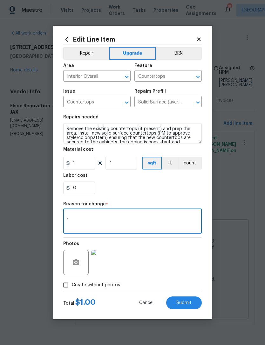
type textarea "."
click at [201, 38] on icon at bounding box center [199, 40] width 6 height 6
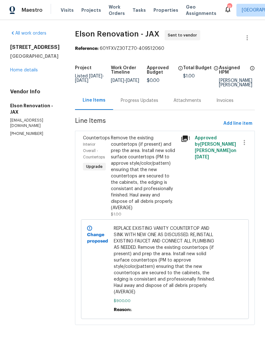
click at [31, 72] on link "Home details" at bounding box center [24, 70] width 28 height 4
